Goal: Transaction & Acquisition: Purchase product/service

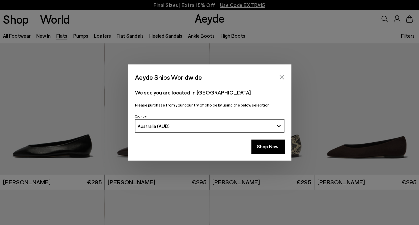
click at [279, 79] on icon "Close" at bounding box center [281, 77] width 4 height 4
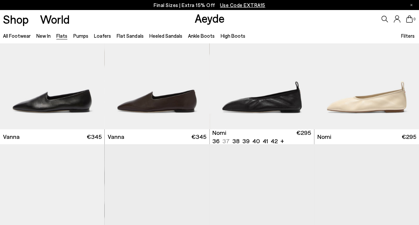
scroll to position [200, 0]
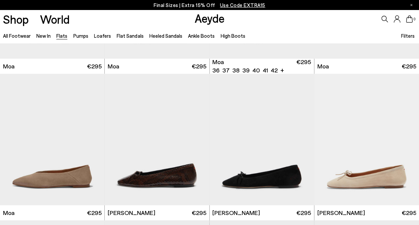
scroll to position [999, 0]
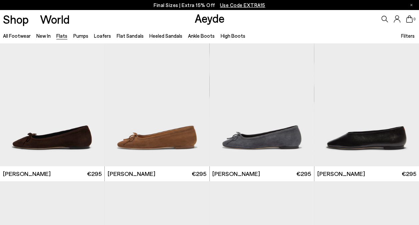
scroll to position [1232, 0]
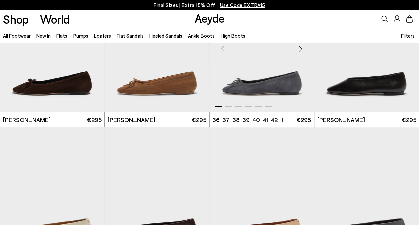
click at [268, 94] on img "1 / 6" at bounding box center [262, 46] width 105 height 131
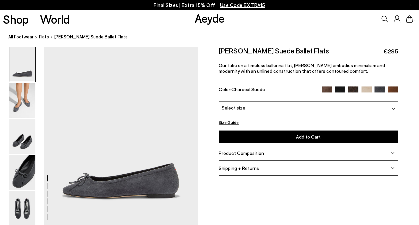
click at [355, 87] on img at bounding box center [353, 91] width 10 height 10
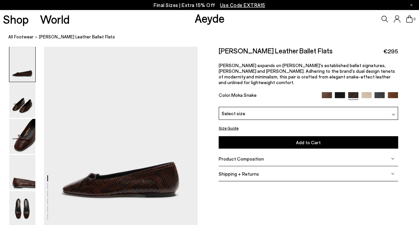
click at [390, 92] on img at bounding box center [392, 97] width 10 height 10
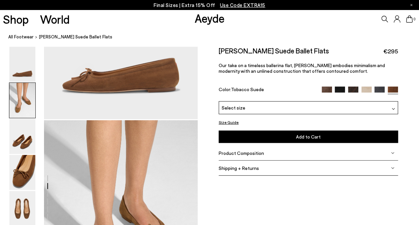
scroll to position [233, 0]
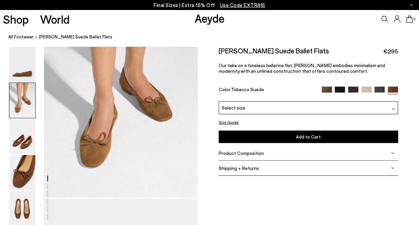
click at [380, 90] on img at bounding box center [379, 91] width 10 height 10
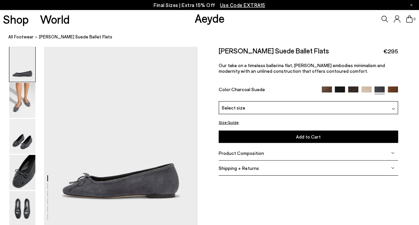
click at [367, 88] on img at bounding box center [366, 91] width 10 height 10
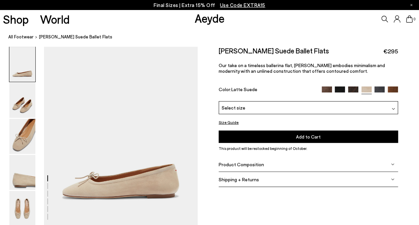
click at [327, 87] on img at bounding box center [326, 91] width 10 height 10
